Goal: Transaction & Acquisition: Purchase product/service

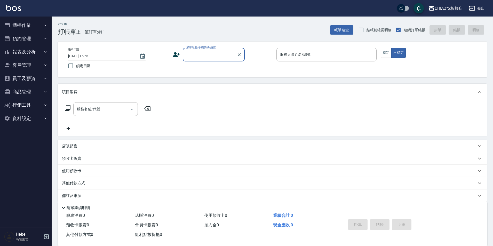
click at [28, 25] on button "櫃檯作業" at bounding box center [25, 25] width 47 height 13
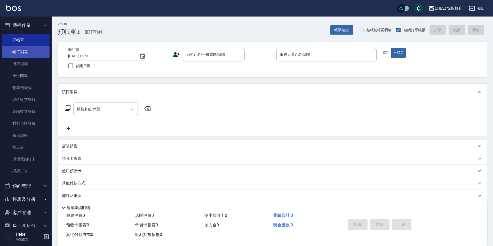
click at [20, 54] on link "帳單列表" at bounding box center [25, 52] width 47 height 12
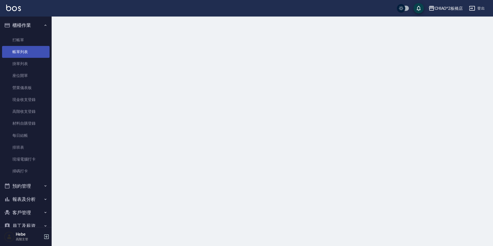
click at [20, 54] on link "帳單列表" at bounding box center [25, 52] width 47 height 12
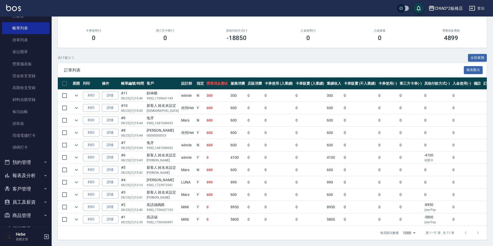
scroll to position [51, 0]
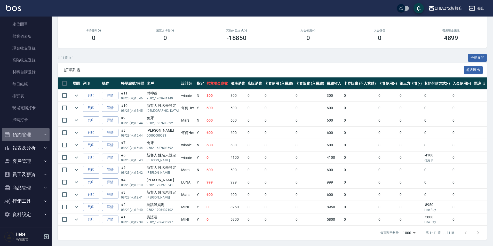
click at [26, 134] on button "預約管理" at bounding box center [25, 134] width 47 height 13
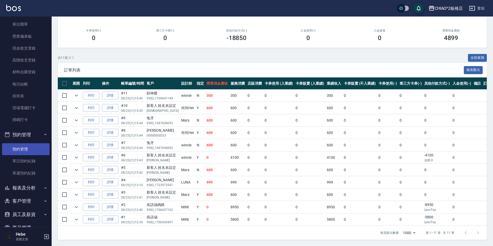
click at [29, 147] on link "預約管理" at bounding box center [25, 149] width 47 height 12
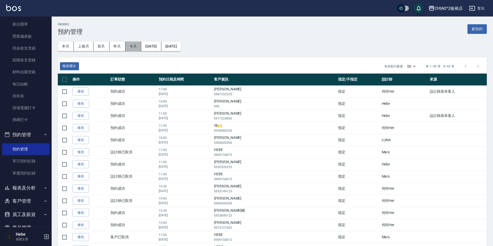
click at [136, 50] on button "今天" at bounding box center [133, 47] width 16 height 10
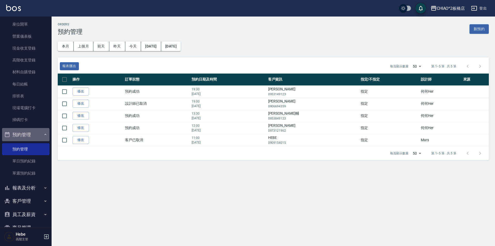
click at [25, 136] on button "預約管理" at bounding box center [25, 134] width 47 height 13
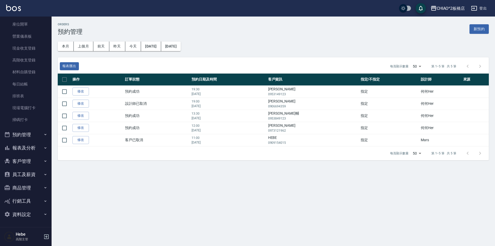
drag, startPoint x: 13, startPoint y: 135, endPoint x: 28, endPoint y: 161, distance: 29.8
click at [27, 169] on ul "櫃檯作業 打帳單 帳單列表 掛單列表 座位開單 營業儀表板 現金收支登錄 高階收支登錄 材料自購登錄 每日結帳 排班表 現場電腦打卡 掃碼打卡 預約管理 預約…" at bounding box center [25, 94] width 47 height 258
click at [27, 151] on button "報表及分析" at bounding box center [25, 147] width 47 height 13
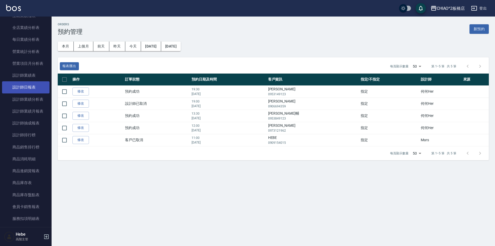
scroll to position [335, 0]
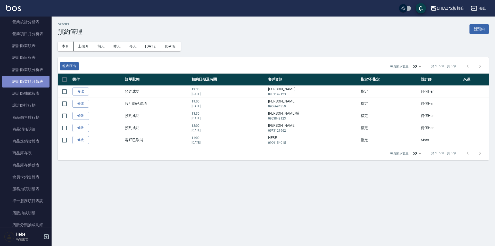
click at [30, 80] on link "設計師業績月報表" at bounding box center [25, 82] width 47 height 12
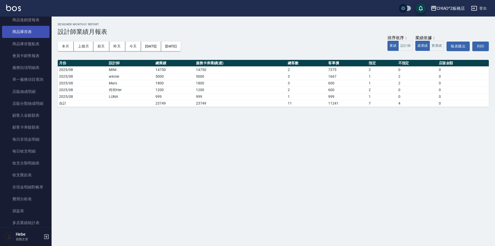
scroll to position [464, 0]
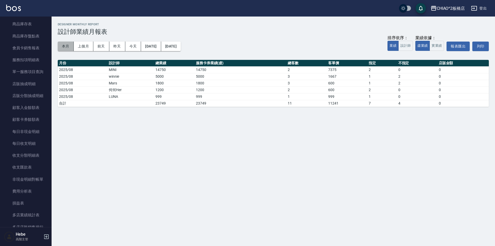
click at [65, 43] on button "本月" at bounding box center [66, 47] width 16 height 10
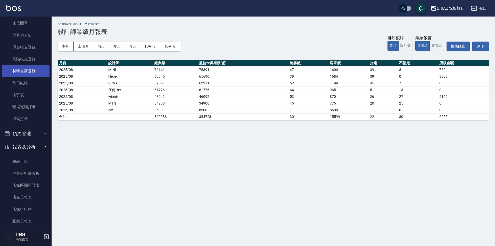
scroll to position [26, 0]
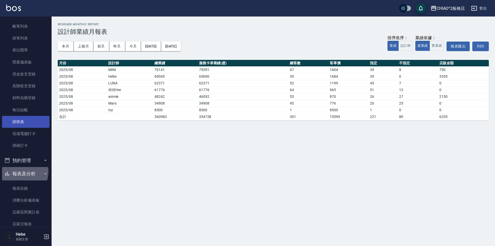
drag, startPoint x: 15, startPoint y: 171, endPoint x: 28, endPoint y: 121, distance: 51.4
click at [15, 171] on button "報表及分析" at bounding box center [25, 173] width 47 height 13
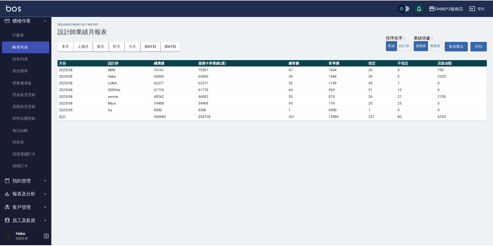
scroll to position [0, 0]
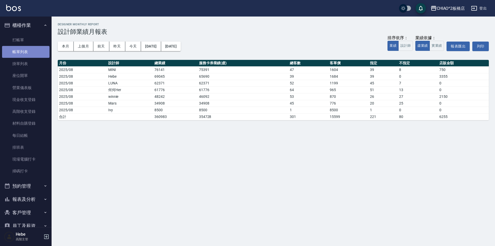
click at [34, 47] on link "帳單列表" at bounding box center [25, 52] width 47 height 12
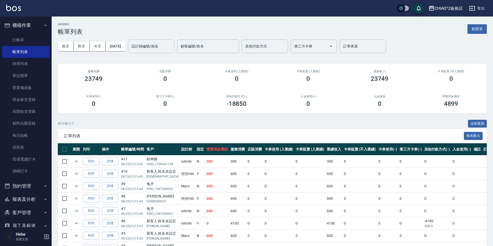
click at [155, 52] on div "設計師編號/姓名" at bounding box center [151, 46] width 46 height 14
drag, startPoint x: 157, startPoint y: 49, endPoint x: 158, endPoint y: 55, distance: 5.8
click at [157, 50] on input "設計師編號/姓名" at bounding box center [151, 46] width 42 height 9
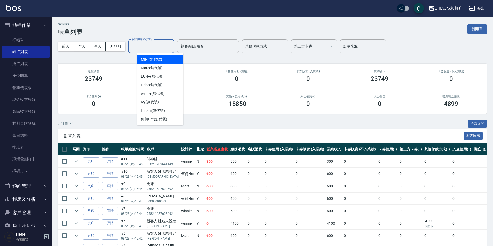
drag, startPoint x: 158, startPoint y: 48, endPoint x: 158, endPoint y: 56, distance: 8.3
click at [158, 49] on input "設計師編號/姓名" at bounding box center [151, 46] width 42 height 9
click at [165, 93] on div "winnie (無代號)" at bounding box center [160, 93] width 46 height 9
type input "winnie(無代號)"
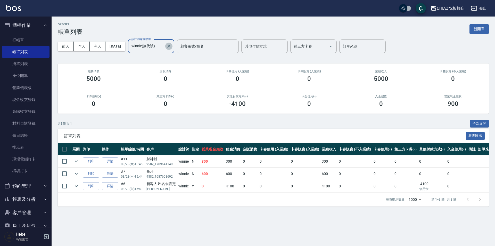
click at [172, 44] on icon "Clear" at bounding box center [168, 46] width 5 height 5
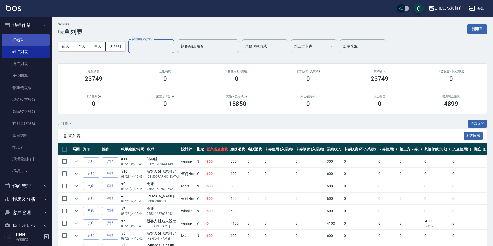
click at [23, 34] on link "打帳單" at bounding box center [25, 40] width 47 height 12
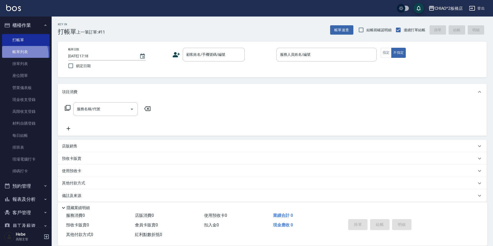
click at [15, 55] on link "帳單列表" at bounding box center [25, 52] width 47 height 12
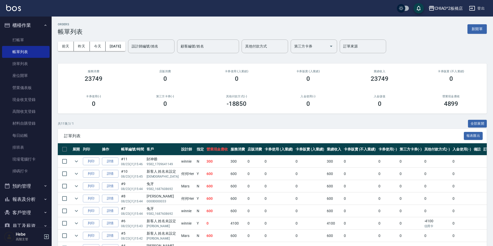
scroll to position [70, 0]
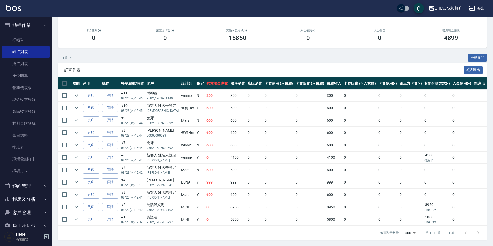
click at [110, 215] on link "詳情" at bounding box center [110, 219] width 17 height 8
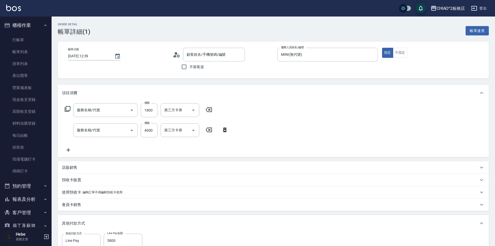
type input "[DATE] 12:39"
type input "MINI(無代號)"
type input "造型200(96686)"
type input "女生燙髮(96677)"
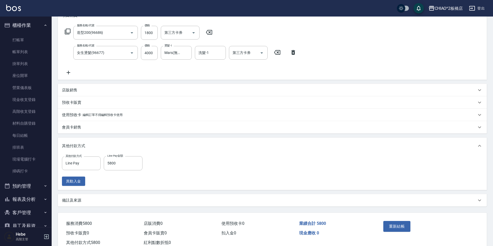
type input "吳語涵/9582_1706436997/null"
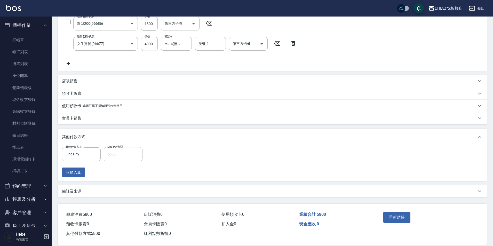
scroll to position [94, 0]
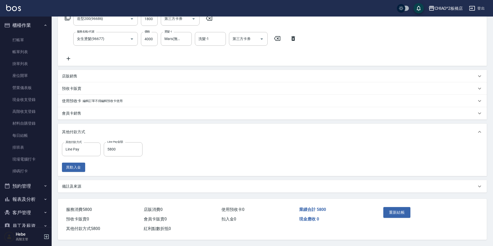
click at [99, 184] on div "備註及來源" at bounding box center [269, 186] width 414 height 5
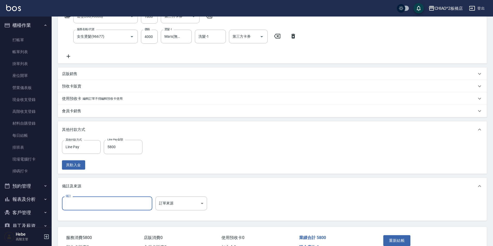
click at [97, 203] on input "備註" at bounding box center [107, 203] width 90 height 14
type input "ㄏ"
type input "新生法抗拒加熱*15，髮尾受損等10分在5分。縮毛新生髮。剩下溫碩捲22號。女神護髮"
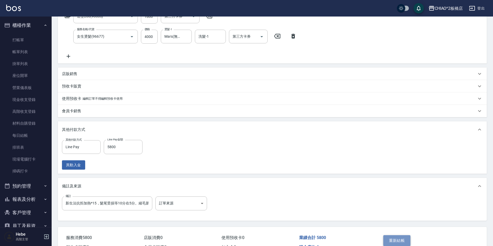
click at [407, 240] on button "重新結帳" at bounding box center [396, 240] width 27 height 11
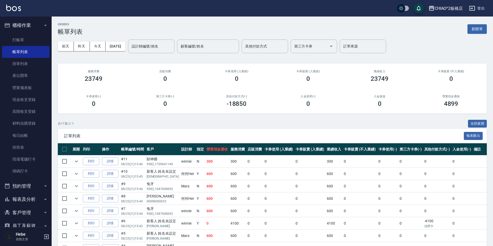
scroll to position [70, 0]
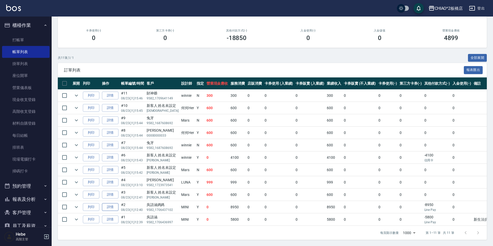
click at [108, 205] on link "詳情" at bounding box center [110, 207] width 17 height 8
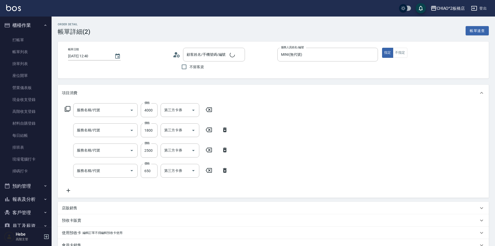
type input "[DATE] 12:40"
type input "MINI(無代號)"
type input "女生燙髮(96677)"
type input "造型200(96686)"
type input "女生染髮指定2000(96698)"
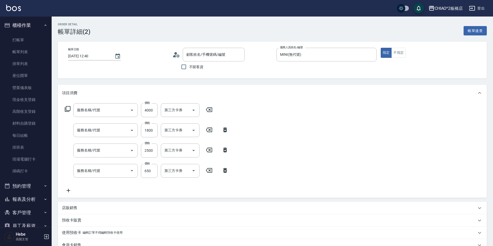
type input "洗剪指定600(96678)"
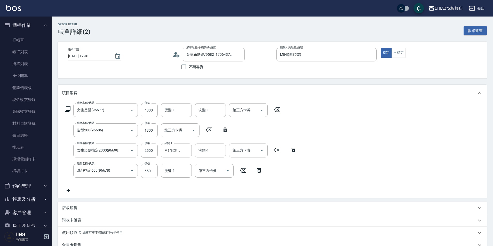
type input "吳語涵媽媽/9582_1706437102/null"
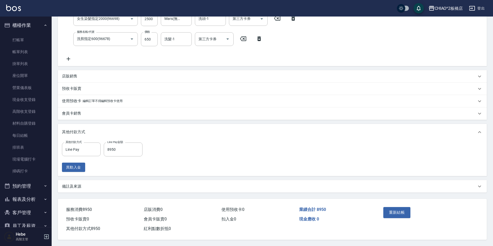
scroll to position [134, 0]
click at [96, 185] on div "備註及來源" at bounding box center [269, 186] width 414 height 5
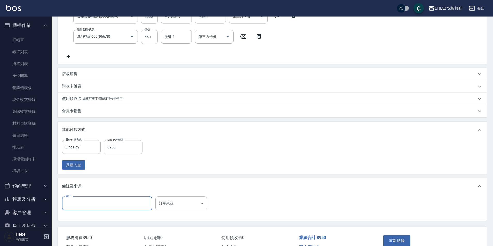
click at [94, 199] on input "備註" at bounding box center [107, 203] width 90 height 14
type input "整頭縮毛+層次C字燙。新生法抗拒加熱*15。髮尾受損等*10分。溫碩捲24號。女神護髮。歐伯5/71*100g+6/20*50g+9%。髮尾+0/80"
click at [403, 239] on button "重新結帳" at bounding box center [396, 240] width 27 height 11
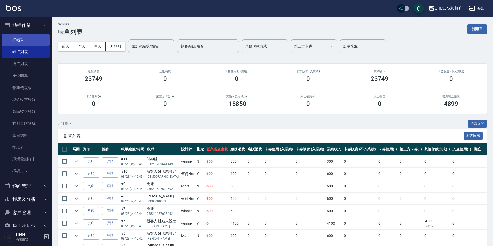
click at [34, 38] on link "打帳單" at bounding box center [25, 40] width 47 height 12
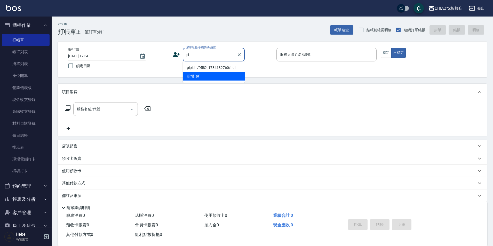
click at [210, 69] on li "pipichi/9582_1734182760/null" at bounding box center [214, 67] width 62 height 9
type input "pipichi/9582_1734182760/null"
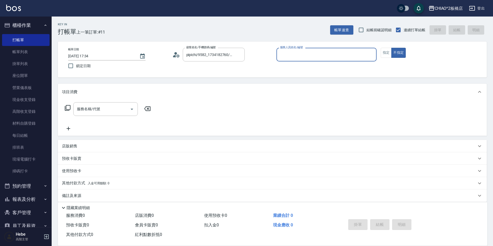
click at [288, 55] on input "服務人員姓名/編號" at bounding box center [326, 54] width 95 height 9
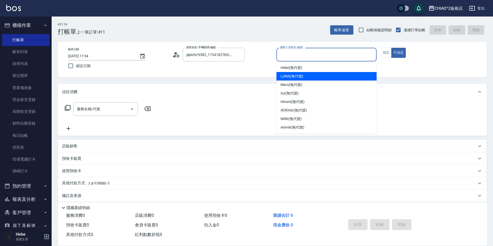
click at [292, 79] on div "LUNA (無代號)" at bounding box center [326, 76] width 100 height 9
type input "LUNA(無代號)"
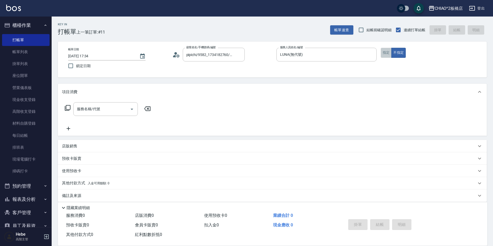
click at [381, 53] on button "指定" at bounding box center [386, 53] width 11 height 10
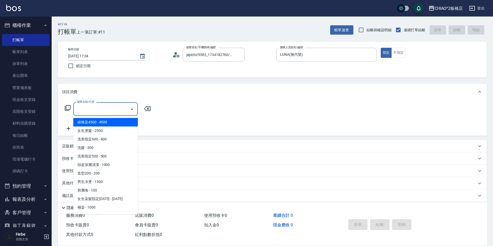
click at [87, 111] on input "服務名稱/代號" at bounding box center [102, 108] width 52 height 9
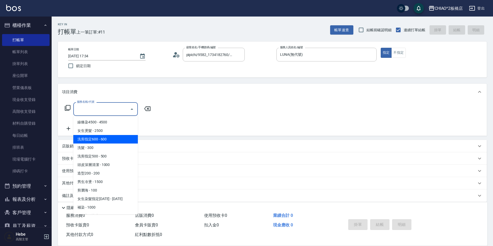
click at [92, 143] on span "洗剪指定600 - 600" at bounding box center [105, 139] width 64 height 9
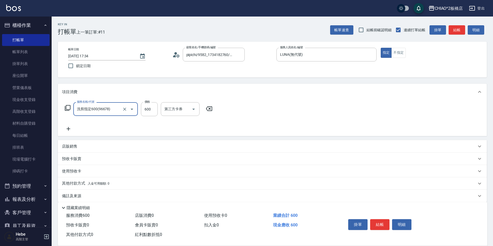
type input "洗剪指定600(96678)"
click at [68, 129] on icon at bounding box center [69, 129] width 4 height 4
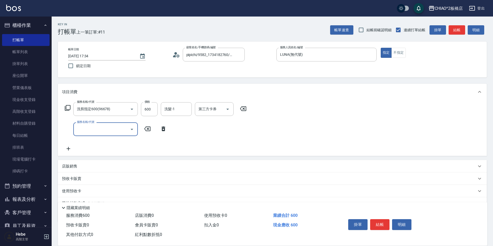
click at [76, 130] on input "服務名稱/代號" at bounding box center [102, 129] width 52 height 9
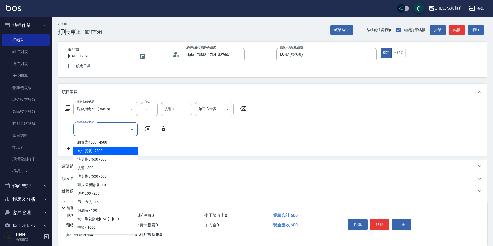
click at [102, 152] on span "女生燙髮 - 2500" at bounding box center [105, 151] width 64 height 9
type input "女生燙髮(96677)"
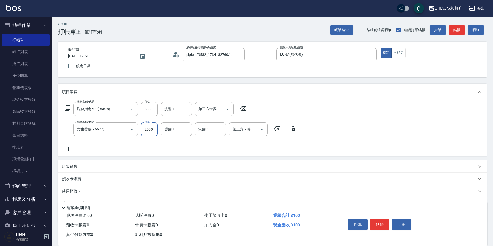
click at [152, 127] on input "2500" at bounding box center [149, 129] width 17 height 14
type input "3000"
click at [68, 150] on icon at bounding box center [69, 149] width 4 height 4
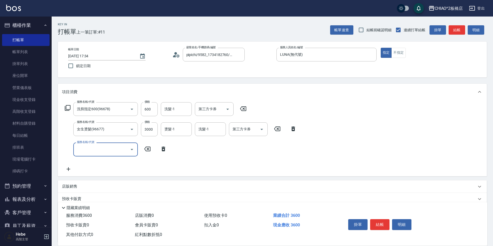
click at [83, 151] on input "服務名稱/代號" at bounding box center [102, 149] width 52 height 9
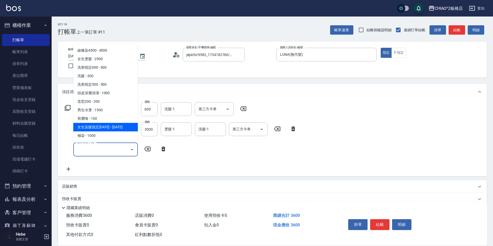
click at [110, 125] on span "女生染髮指定[DATE] - [DATE]" at bounding box center [105, 127] width 64 height 9
type input "女生染髮指定2000(96698)"
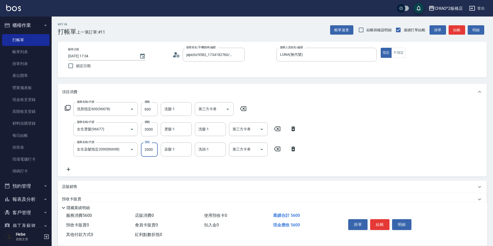
click at [151, 153] on input "2000" at bounding box center [149, 149] width 17 height 14
type input "2500"
click at [376, 221] on button "結帳" at bounding box center [379, 224] width 19 height 11
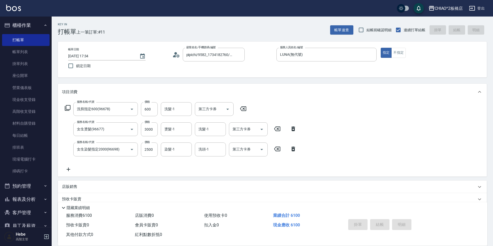
type input "[DATE] 17:36"
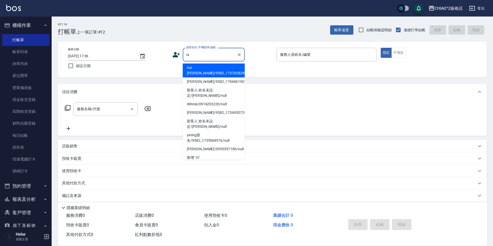
click at [196, 67] on li "hui [PERSON_NAME]/9582_1737028299/null" at bounding box center [214, 70] width 62 height 14
type input "hui [PERSON_NAME]/9582_1737028299/null"
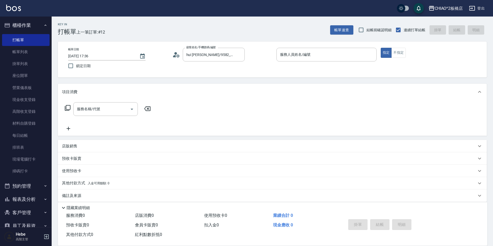
click at [175, 56] on icon at bounding box center [174, 56] width 3 height 2
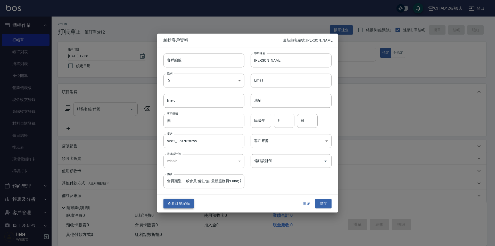
click at [176, 204] on button "查看訂單記錄" at bounding box center [179, 204] width 30 height 10
